Goal: Information Seeking & Learning: Find specific fact

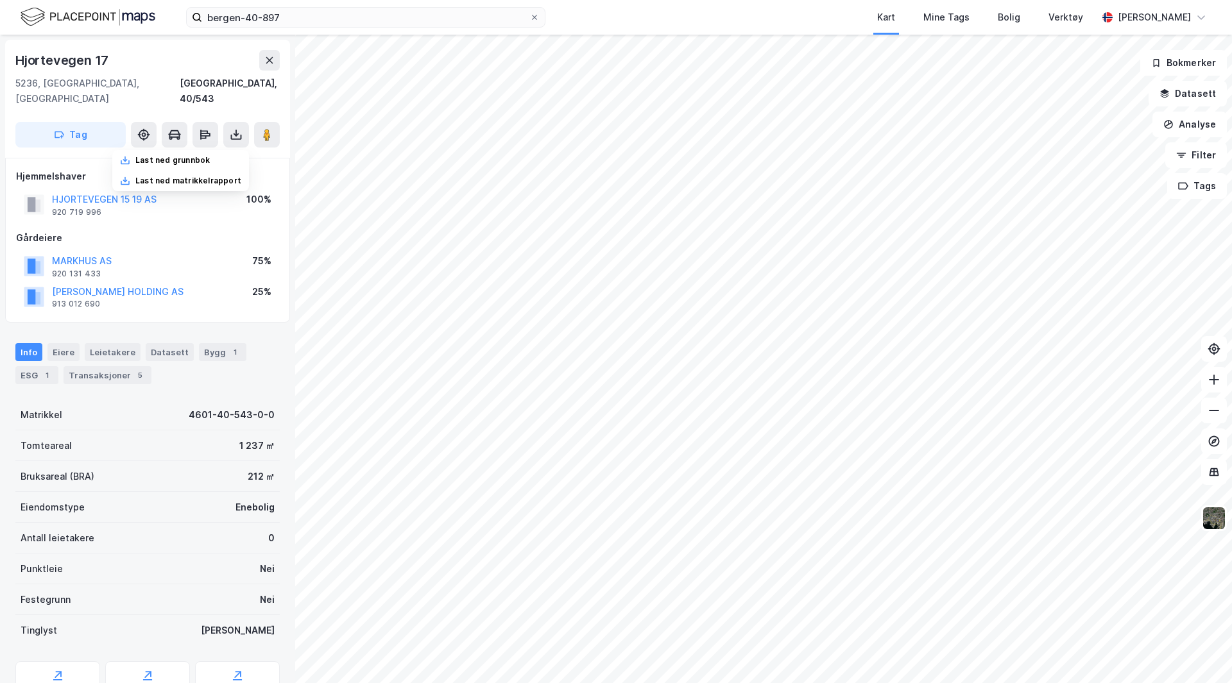
scroll to position [1, 0]
click at [266, 60] on icon at bounding box center [269, 60] width 10 height 10
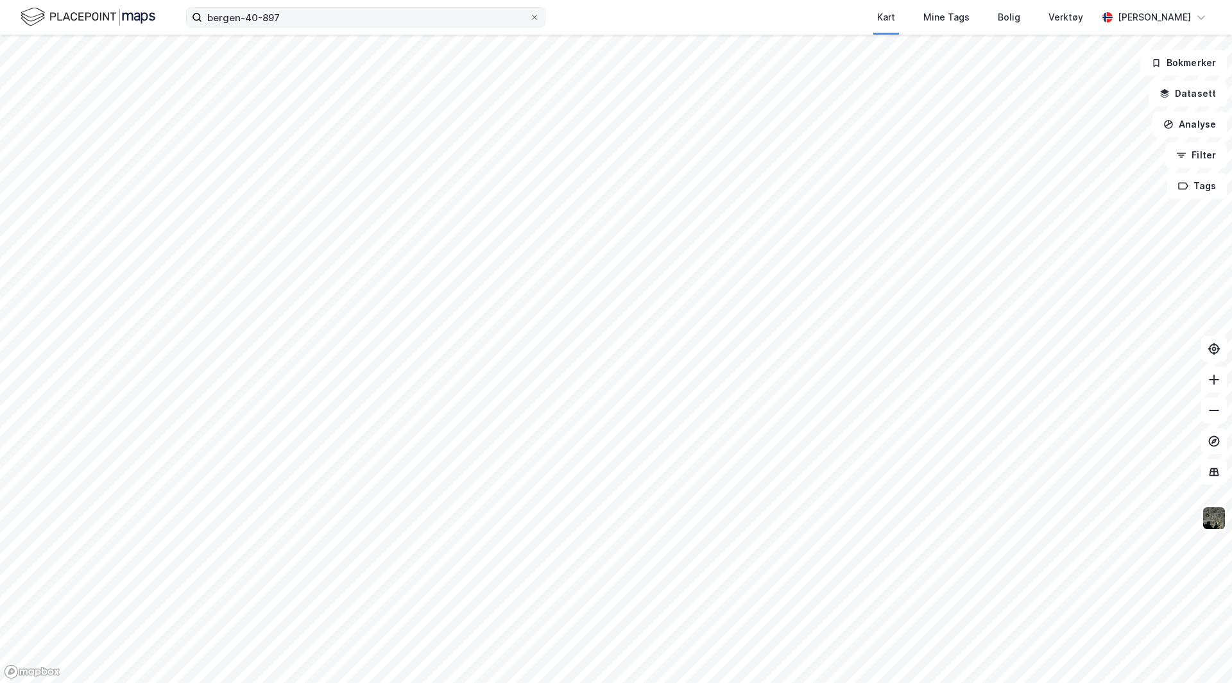
click at [538, 15] on span at bounding box center [534, 17] width 10 height 10
click at [529, 15] on input "bergen-40-897" at bounding box center [365, 17] width 327 height 19
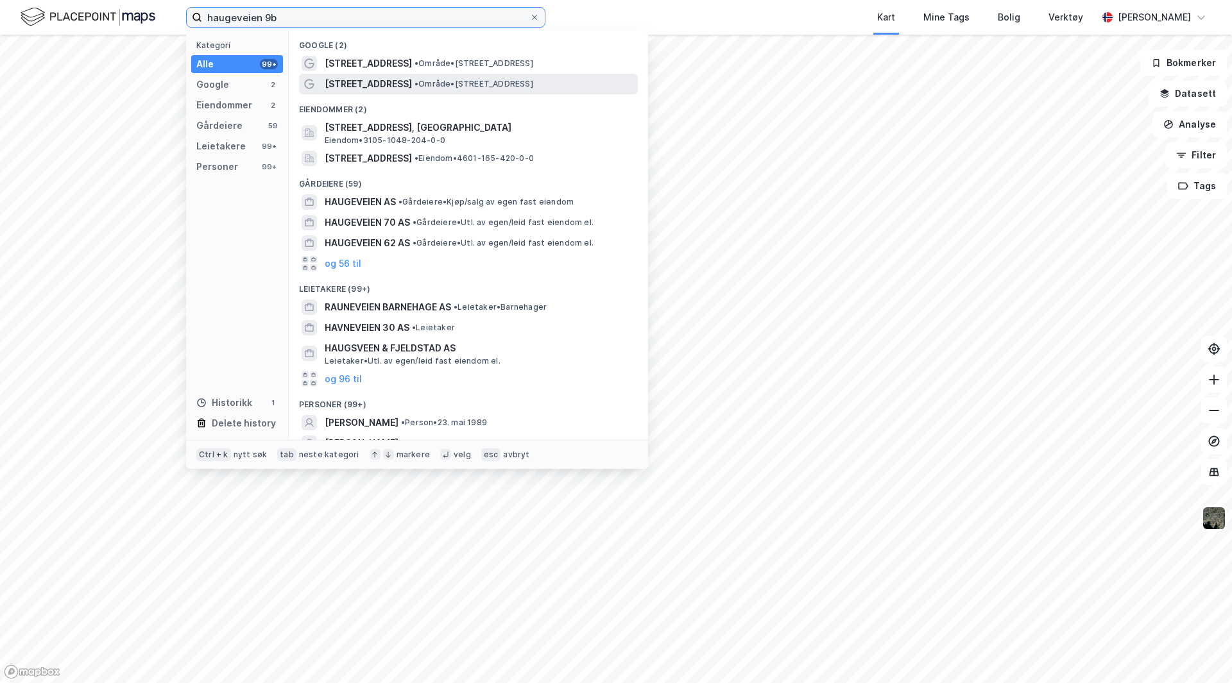
type input "haugeveien 9b"
click at [432, 81] on span "• Område • [STREET_ADDRESS]" at bounding box center [473, 84] width 119 height 10
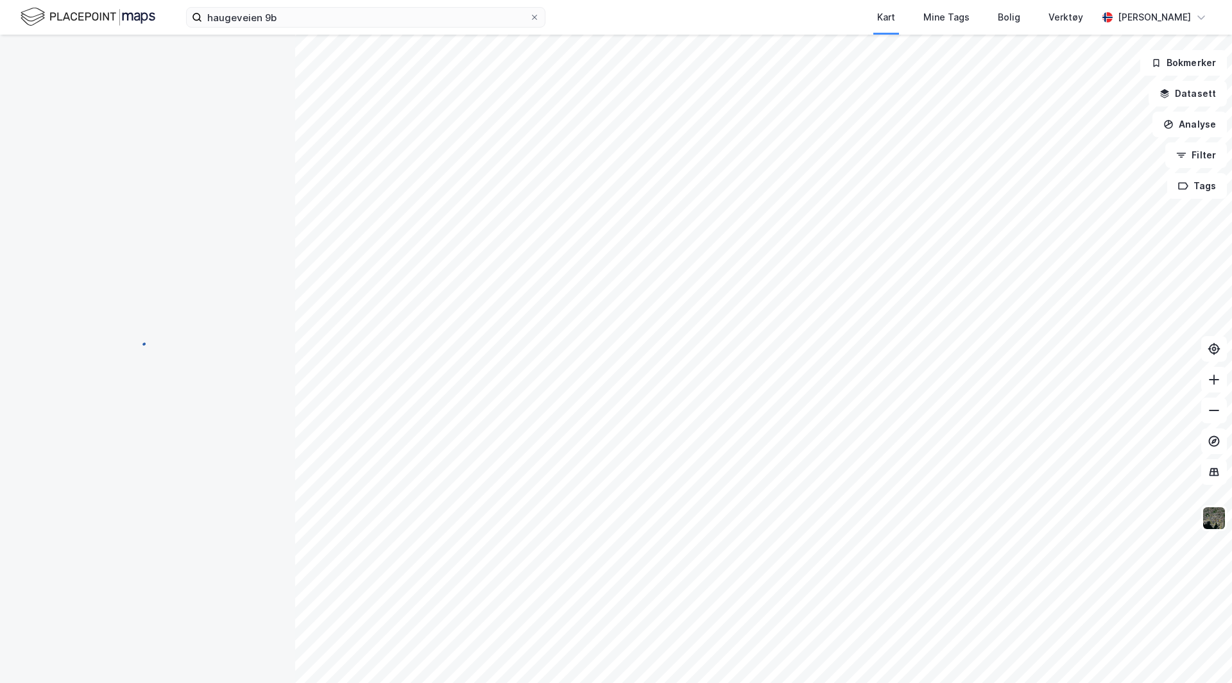
scroll to position [1, 0]
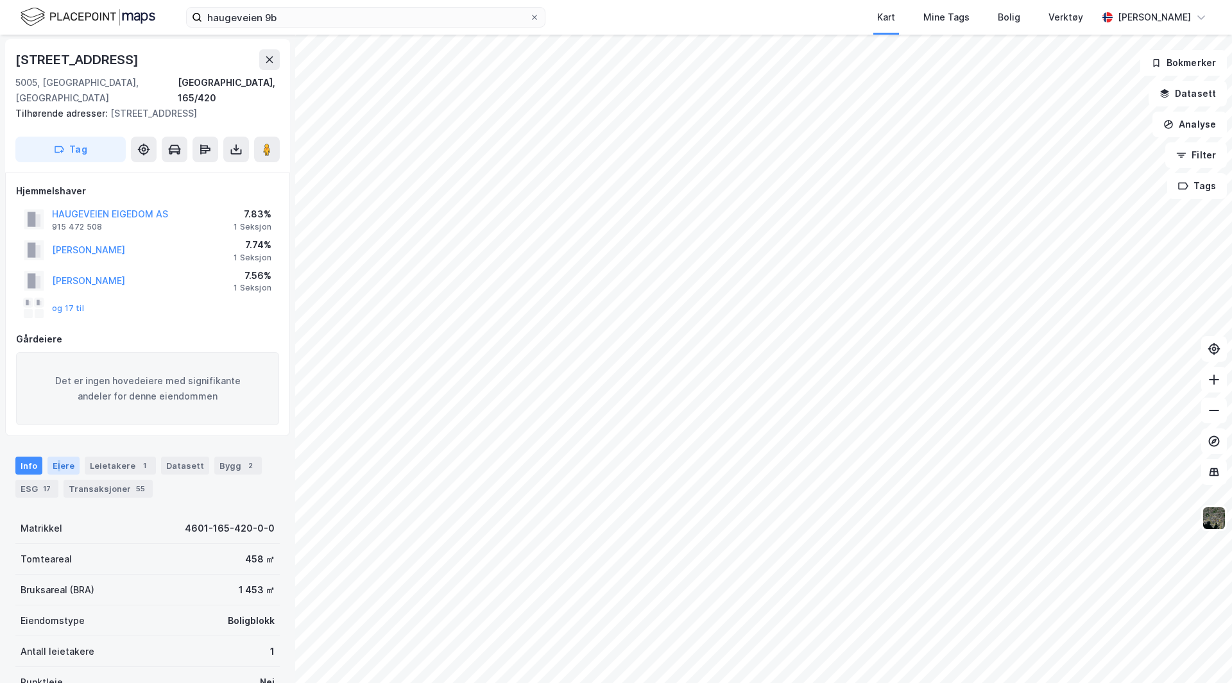
click at [57, 457] on div "Eiere" at bounding box center [63, 466] width 32 height 18
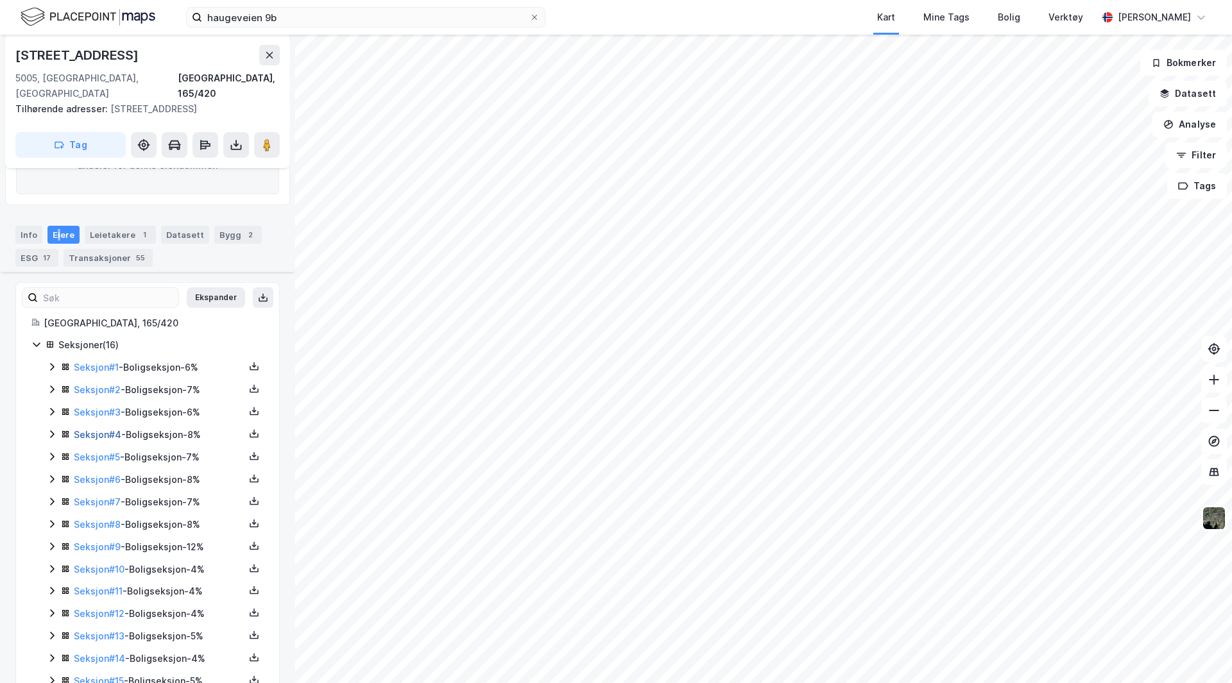
scroll to position [277, 0]
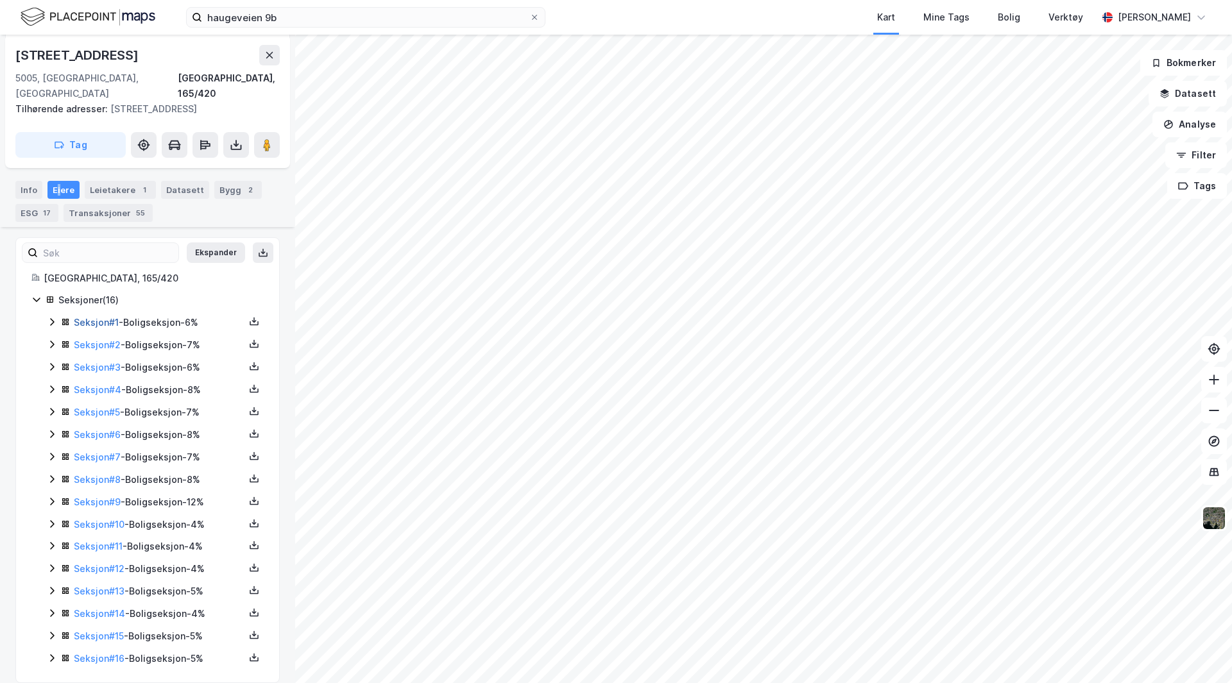
click at [93, 317] on link "Seksjon # 1" at bounding box center [96, 322] width 45 height 11
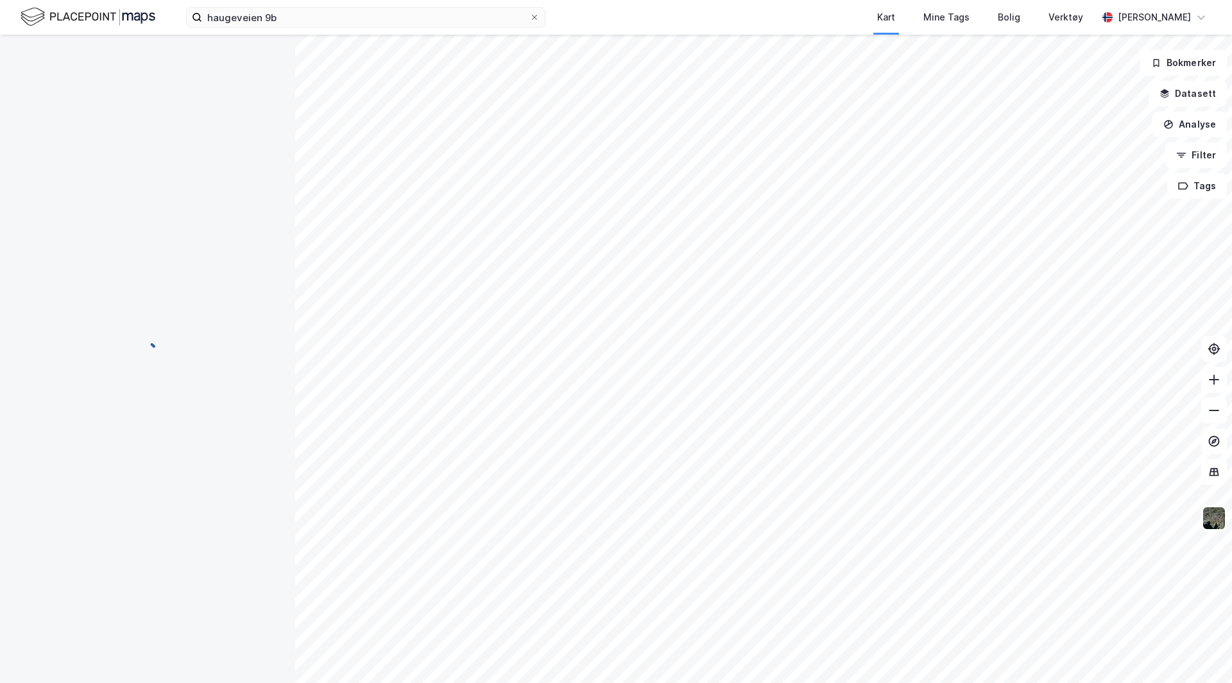
scroll to position [28, 0]
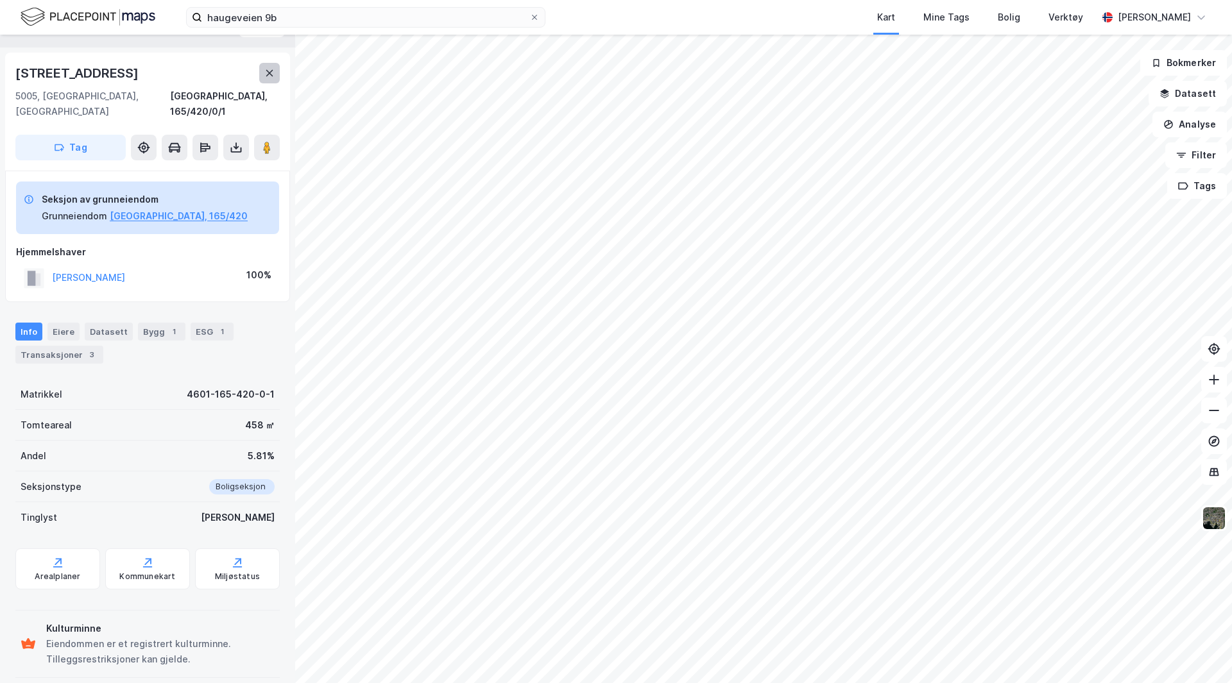
click at [269, 70] on button at bounding box center [269, 73] width 21 height 21
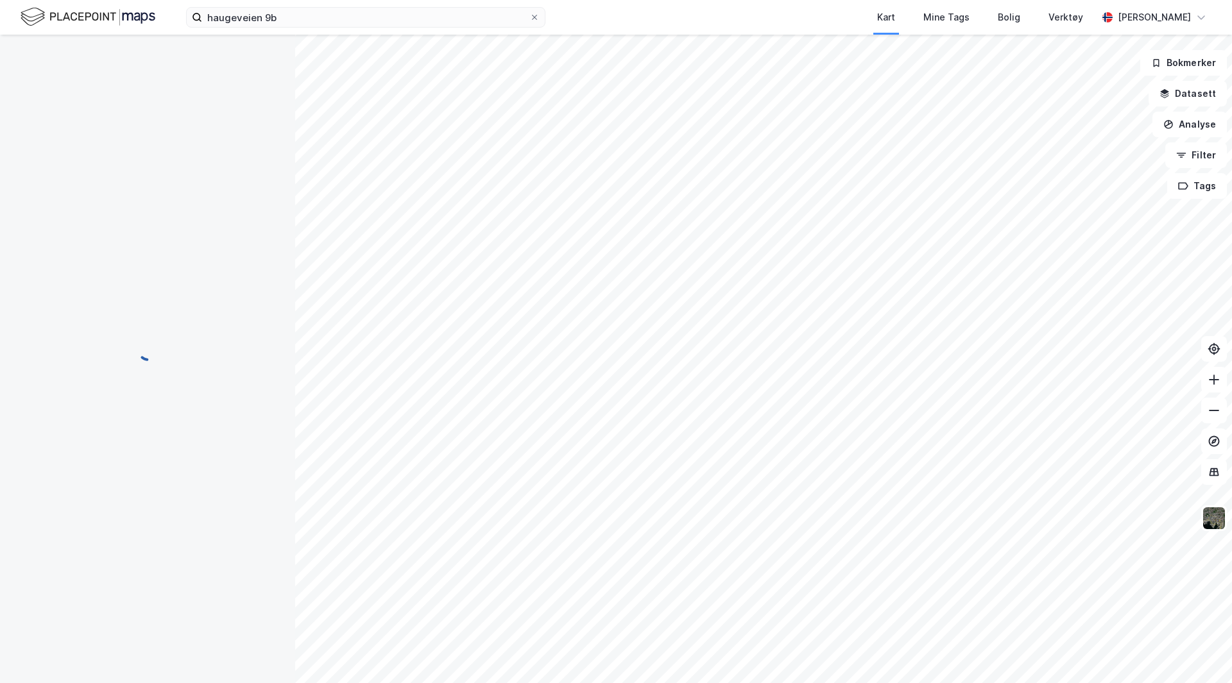
scroll to position [28, 0]
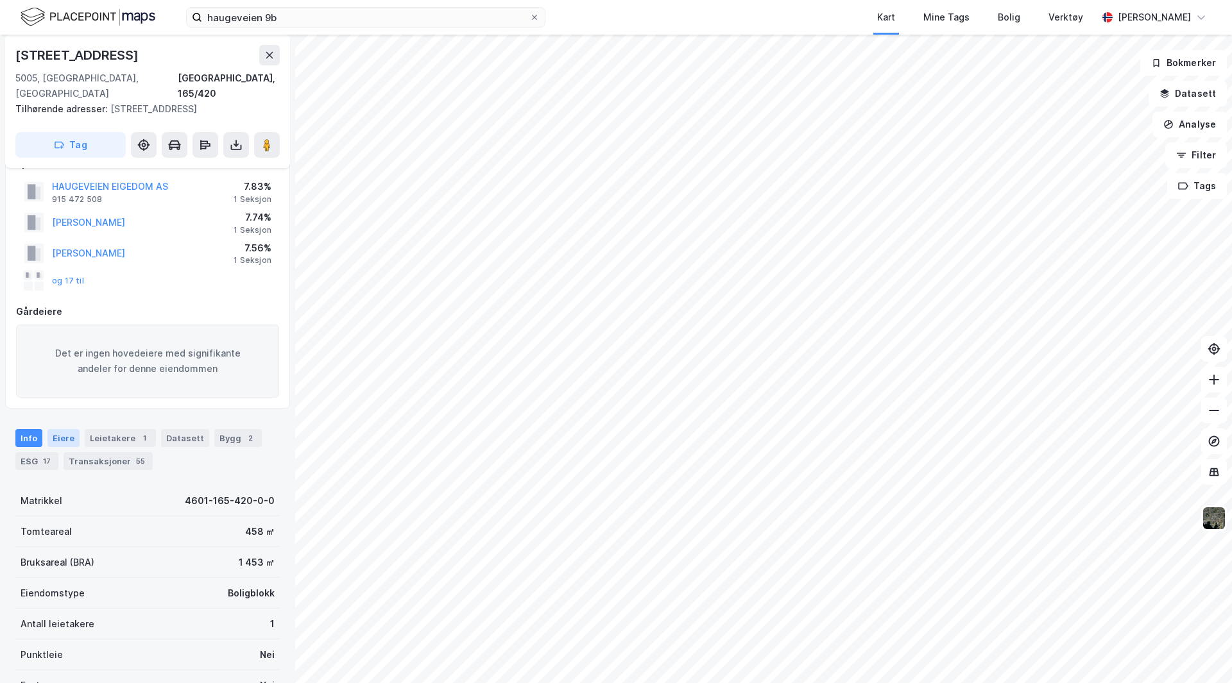
click at [52, 429] on div "Eiere" at bounding box center [63, 438] width 32 height 18
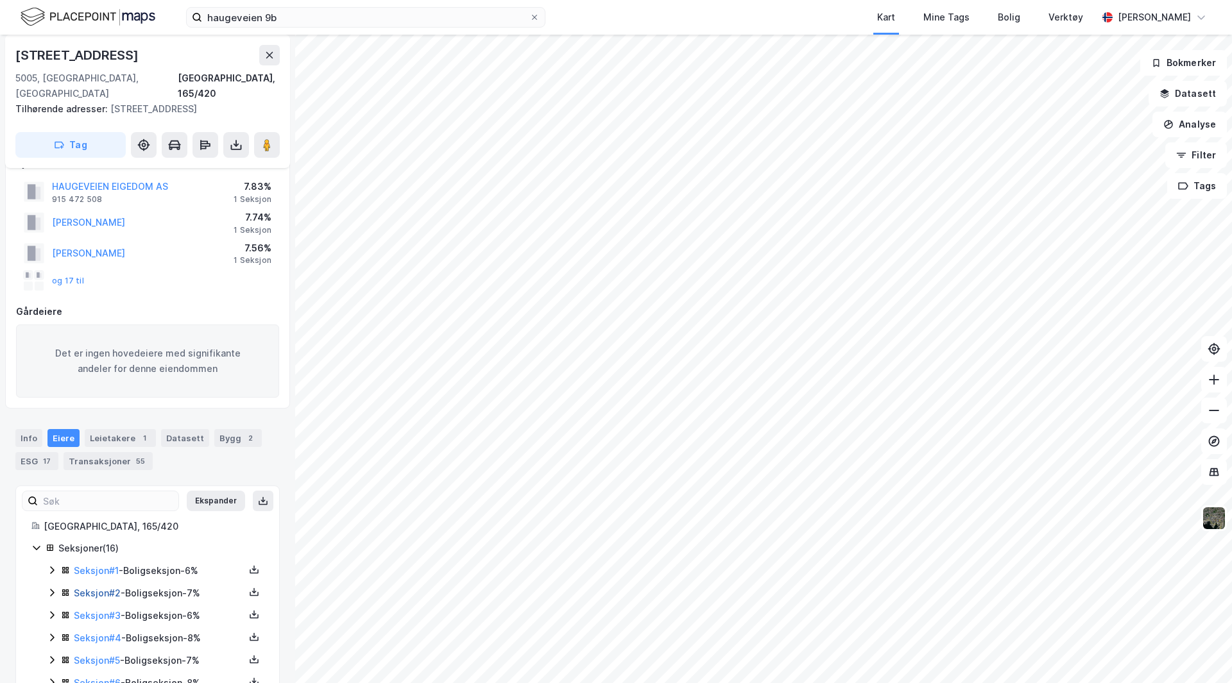
click at [96, 588] on link "Seksjon # 2" at bounding box center [97, 593] width 47 height 11
